Goal: Transaction & Acquisition: Purchase product/service

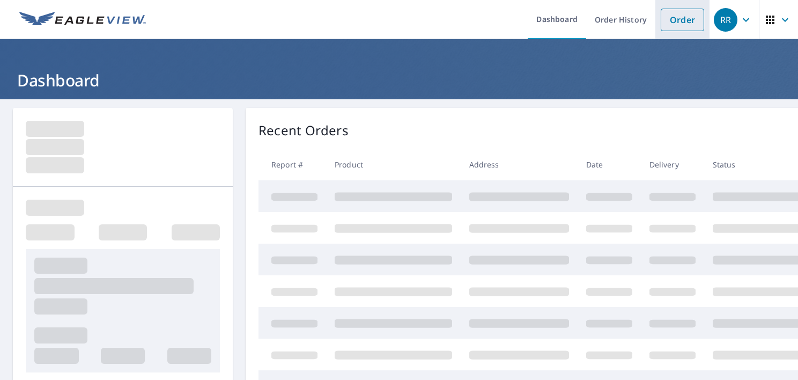
click at [671, 17] on link "Order" at bounding box center [682, 20] width 43 height 23
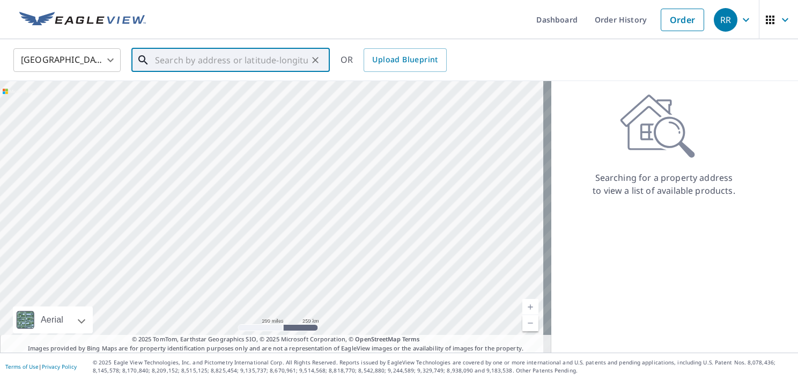
click at [158, 62] on input "text" at bounding box center [231, 60] width 153 height 30
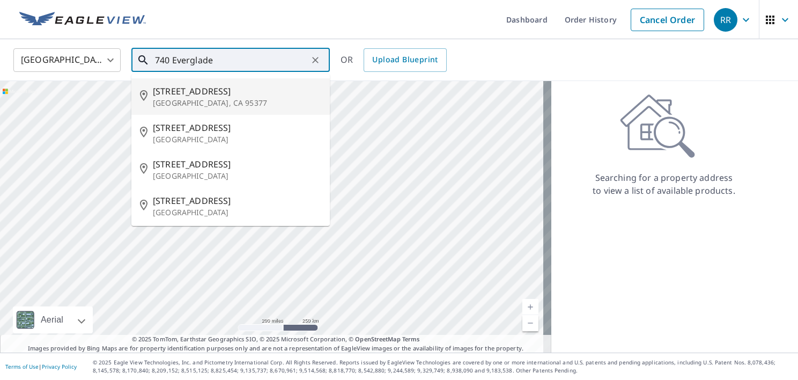
click at [180, 90] on span "[STREET_ADDRESS]" at bounding box center [237, 91] width 168 height 13
type input "[STREET_ADDRESS][PERSON_NAME]"
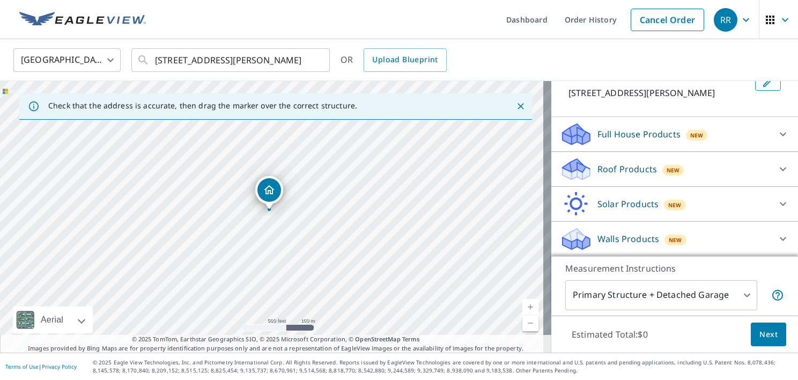
scroll to position [49, 0]
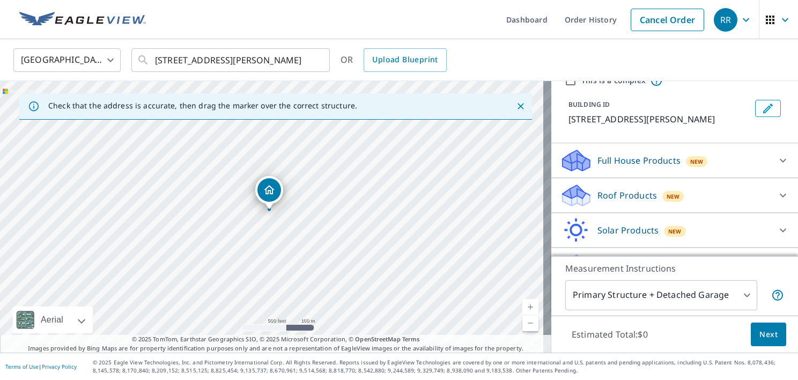
click at [571, 195] on icon at bounding box center [575, 191] width 27 height 13
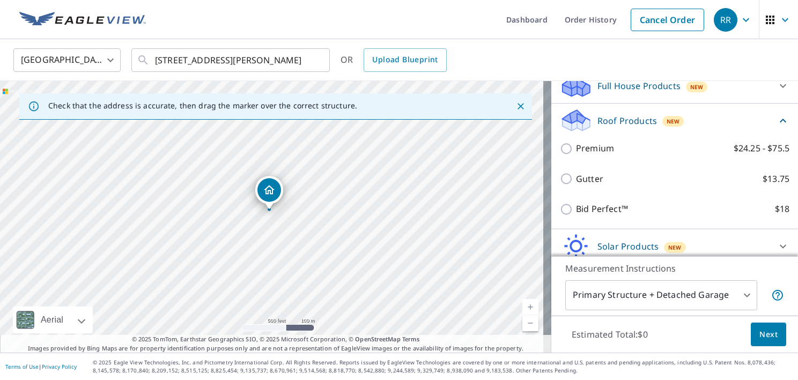
scroll to position [127, 0]
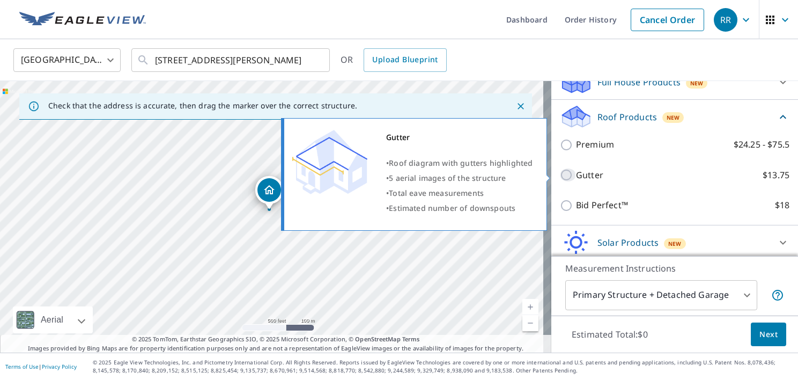
click at [560, 174] on input "Gutter $13.75" at bounding box center [568, 174] width 16 height 13
checkbox input "true"
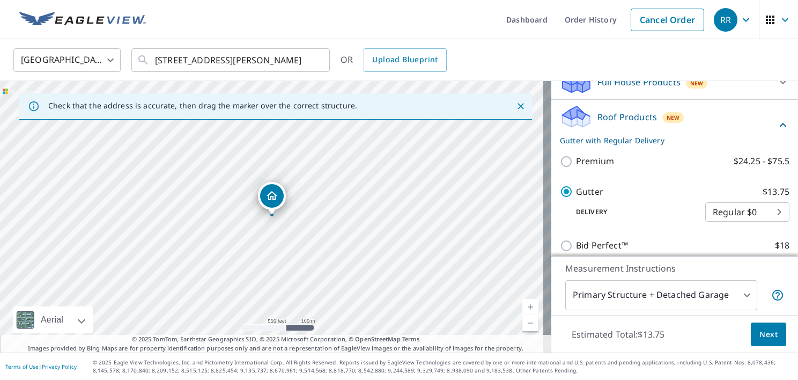
click at [759, 330] on span "Next" at bounding box center [768, 334] width 18 height 13
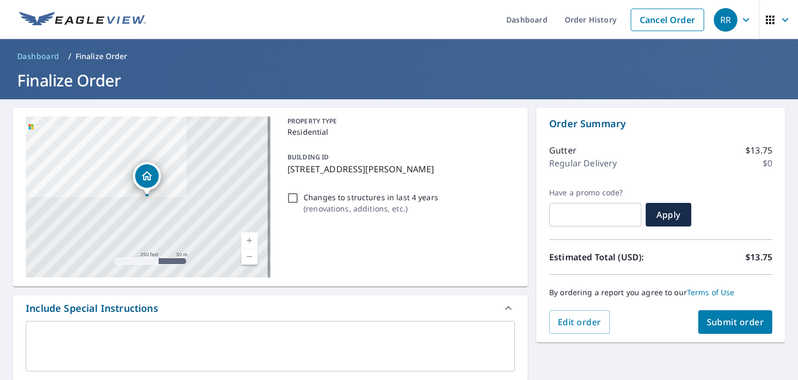
click at [723, 318] on span "Submit order" at bounding box center [735, 322] width 57 height 12
